Goal: Entertainment & Leisure: Consume media (video, audio)

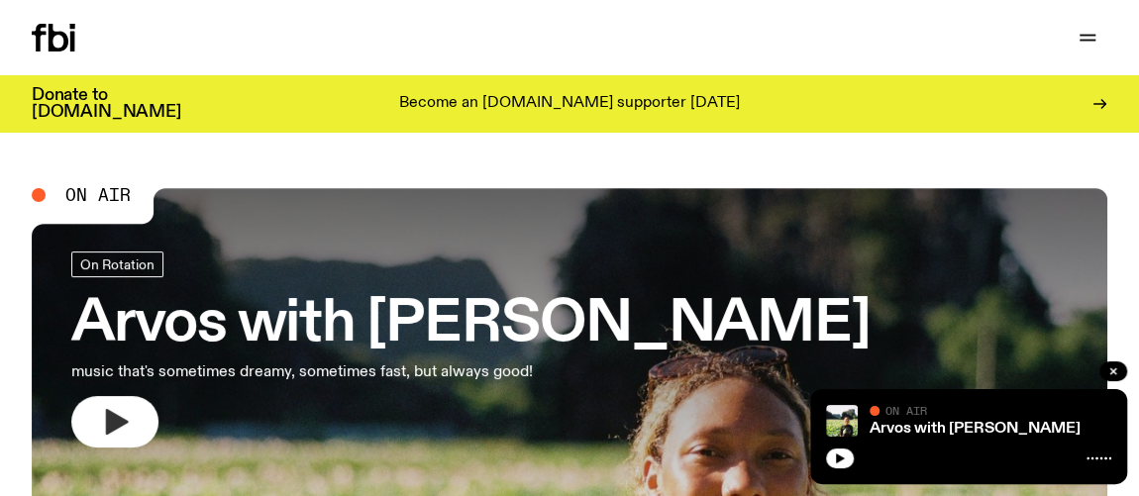
click at [119, 415] on icon "button" at bounding box center [115, 422] width 32 height 32
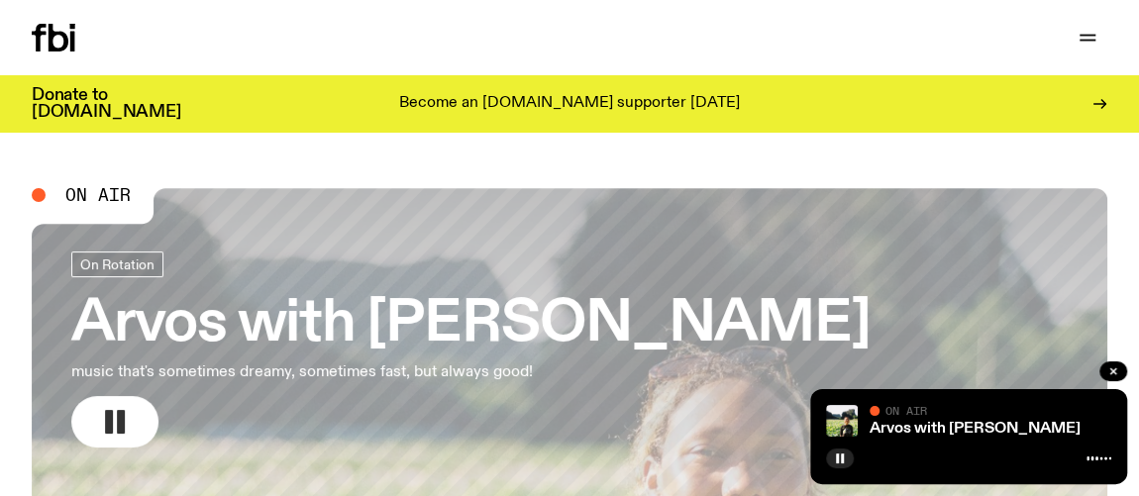
click at [154, 19] on div "Schedule Explore Read Volunteer Newsletter Support Us" at bounding box center [569, 37] width 1139 height 75
click at [1086, 41] on icon "button" at bounding box center [1087, 41] width 16 height 0
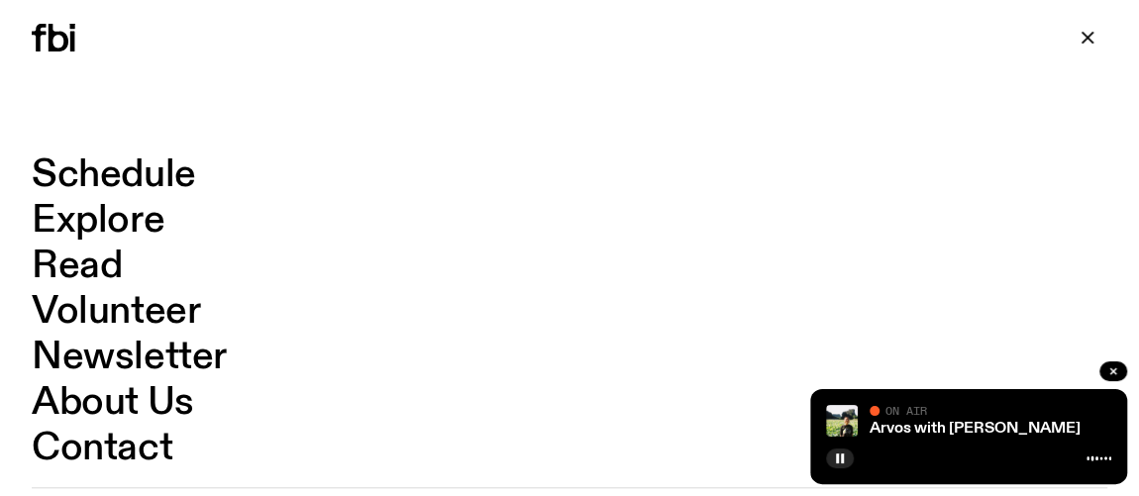
click at [63, 167] on link "Schedule" at bounding box center [114, 175] width 164 height 38
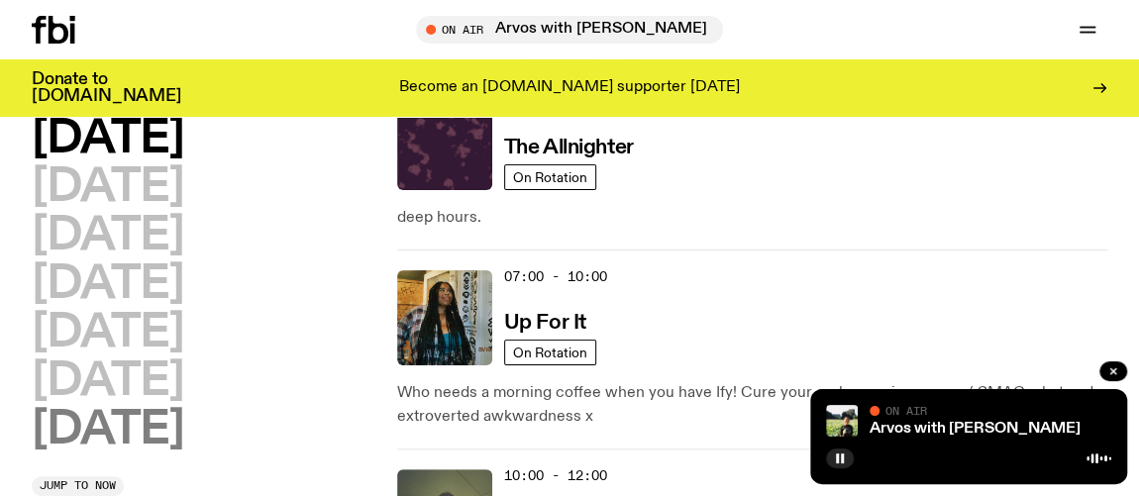
click at [69, 429] on h2 "[DATE]" at bounding box center [107, 430] width 151 height 45
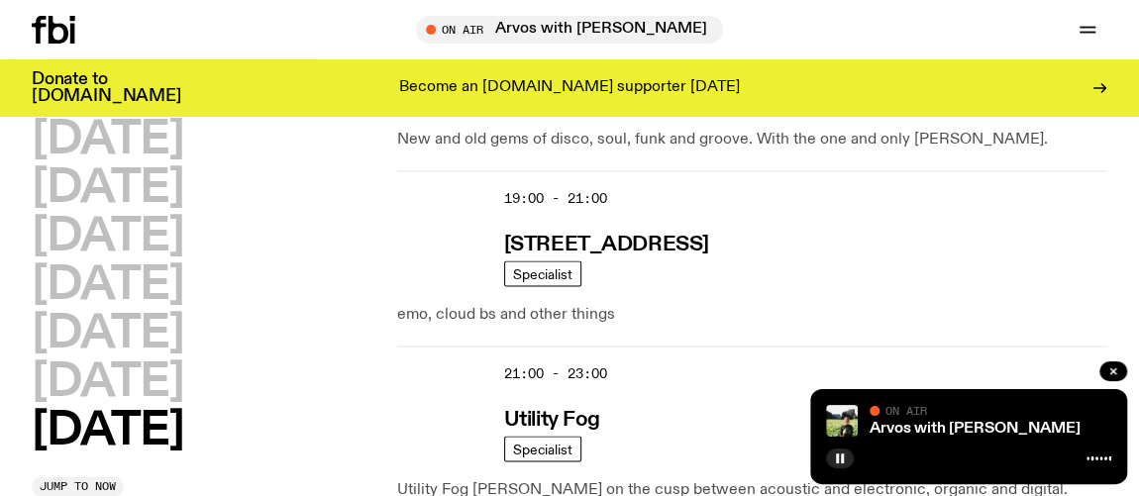
scroll to position [1831, 0]
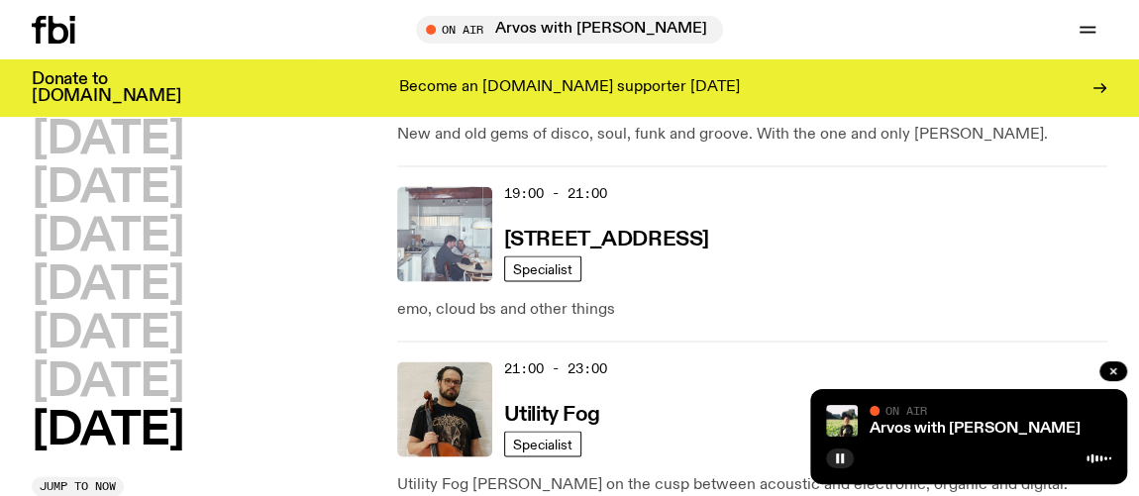
click at [470, 237] on img at bounding box center [444, 233] width 95 height 95
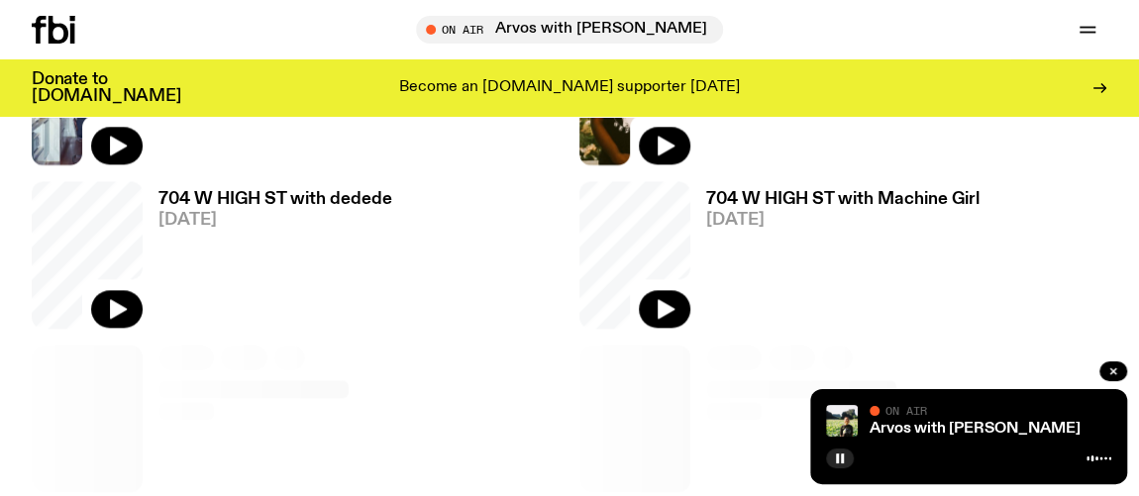
scroll to position [1181, 0]
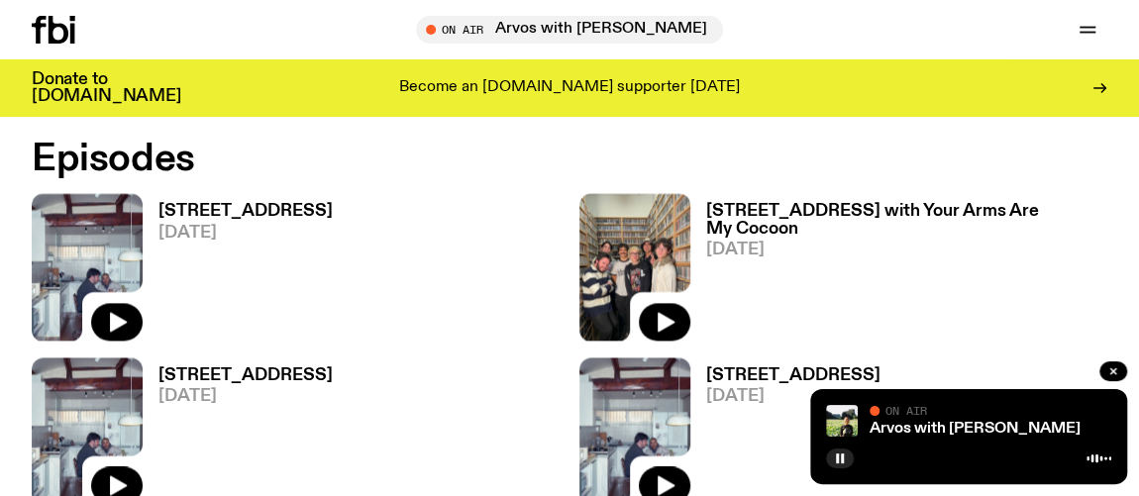
click at [92, 238] on img at bounding box center [87, 267] width 111 height 148
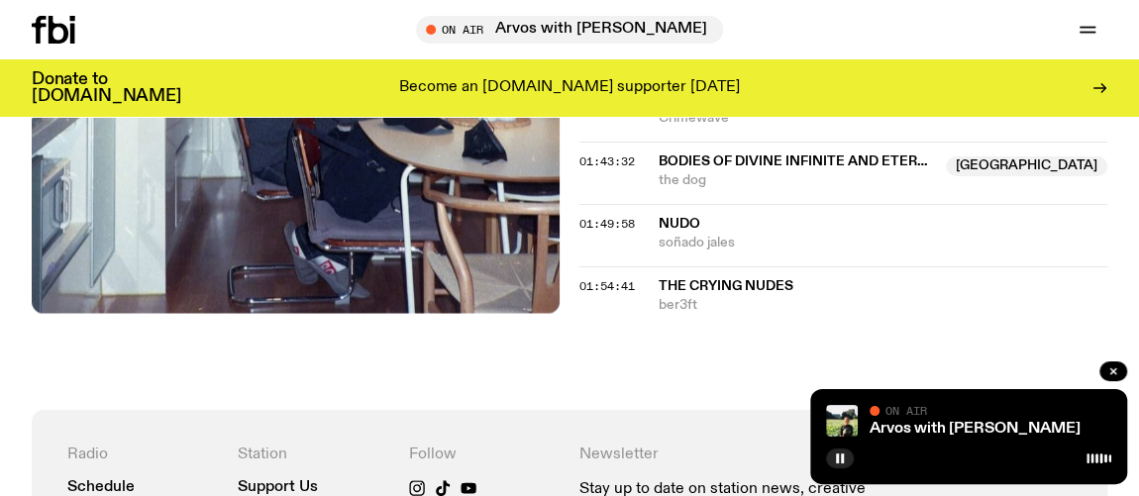
scroll to position [2262, 0]
